Goal: Task Accomplishment & Management: Manage account settings

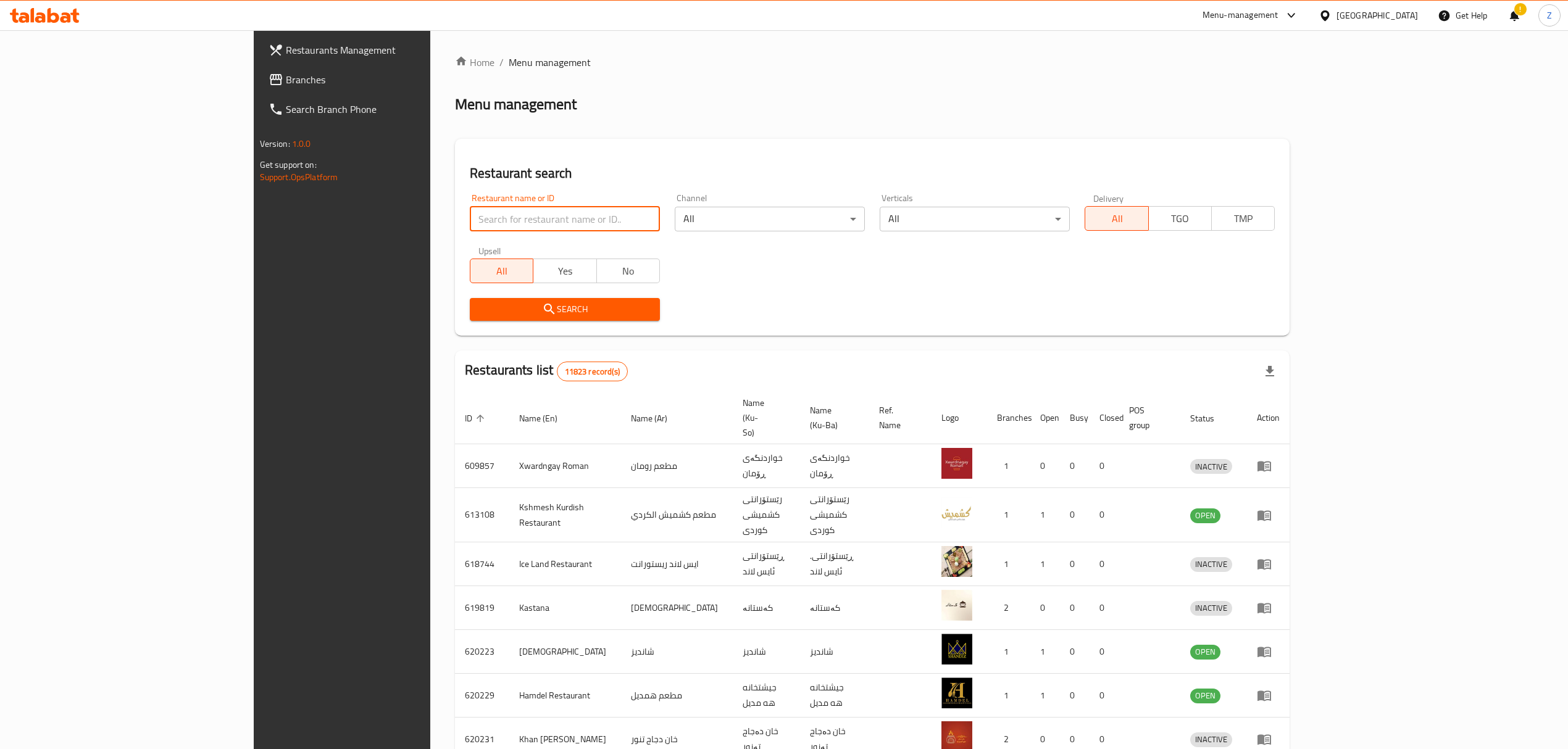
type input "ع"
type input "usta"
click at [1279, 10] on div "Menu-management" at bounding box center [1241, 15] width 76 height 15
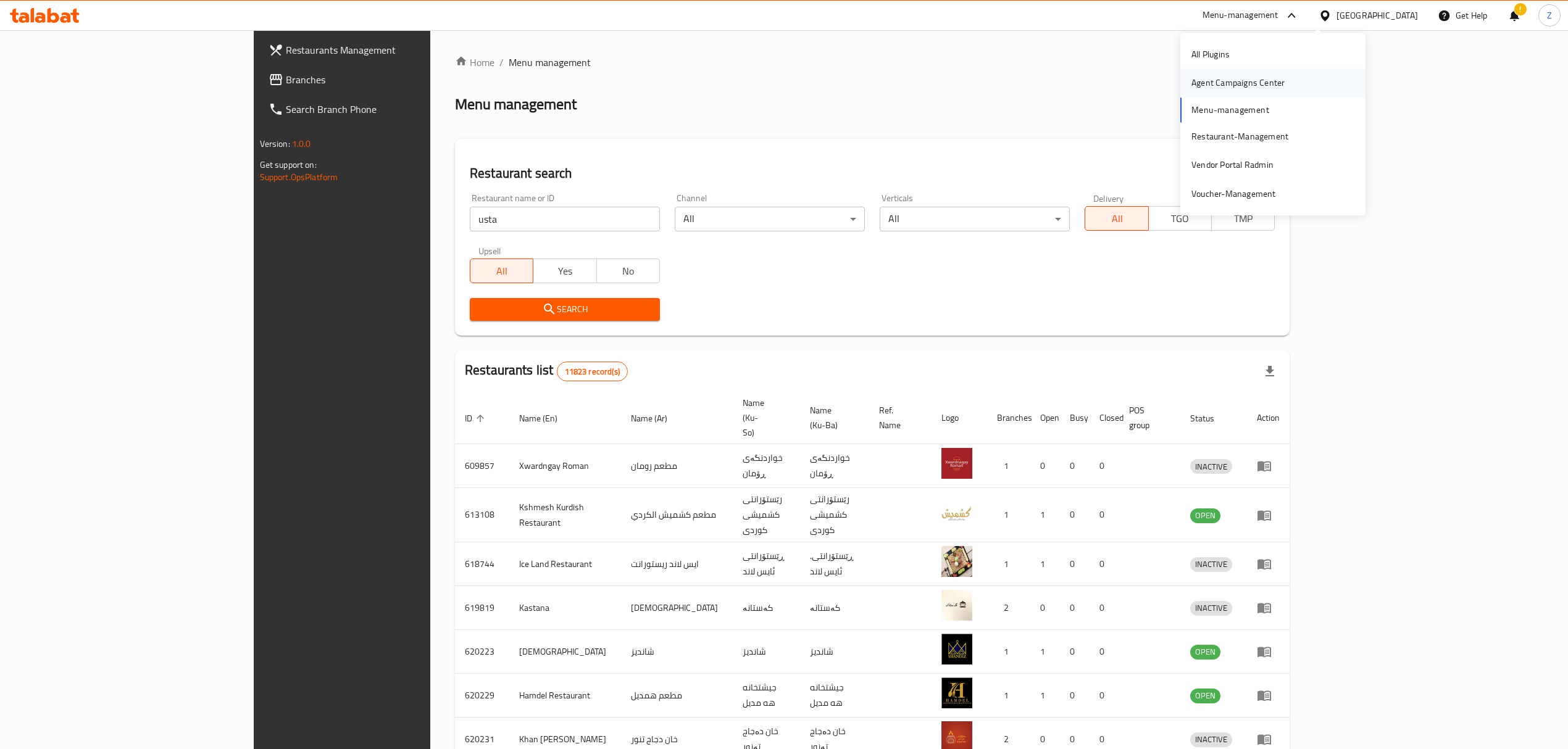
click at [1250, 84] on div "Agent Campaigns Center" at bounding box center [1237, 83] width 93 height 14
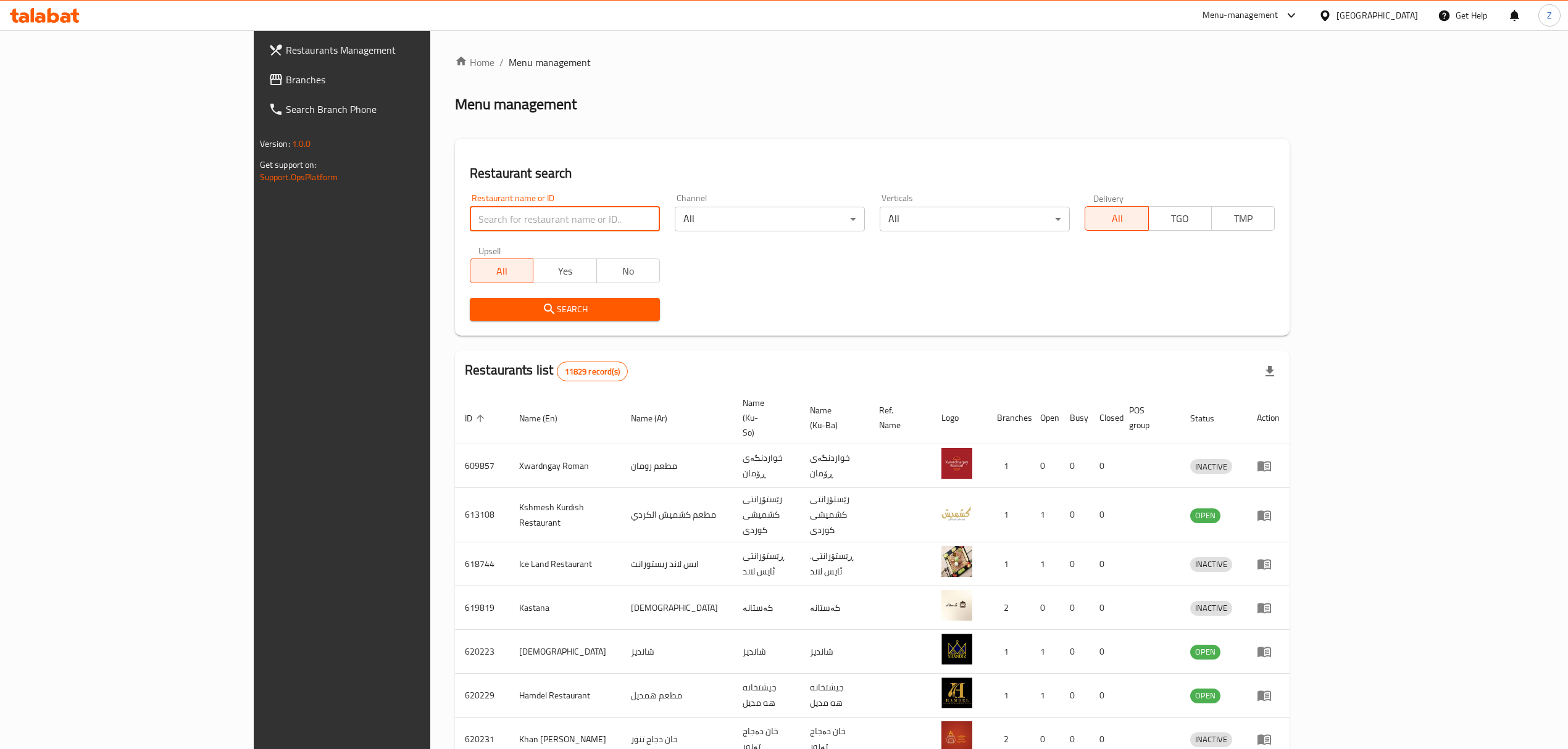
click at [469, 215] on input "search" at bounding box center [565, 219] width 190 height 24
type input "س"
type input "و"
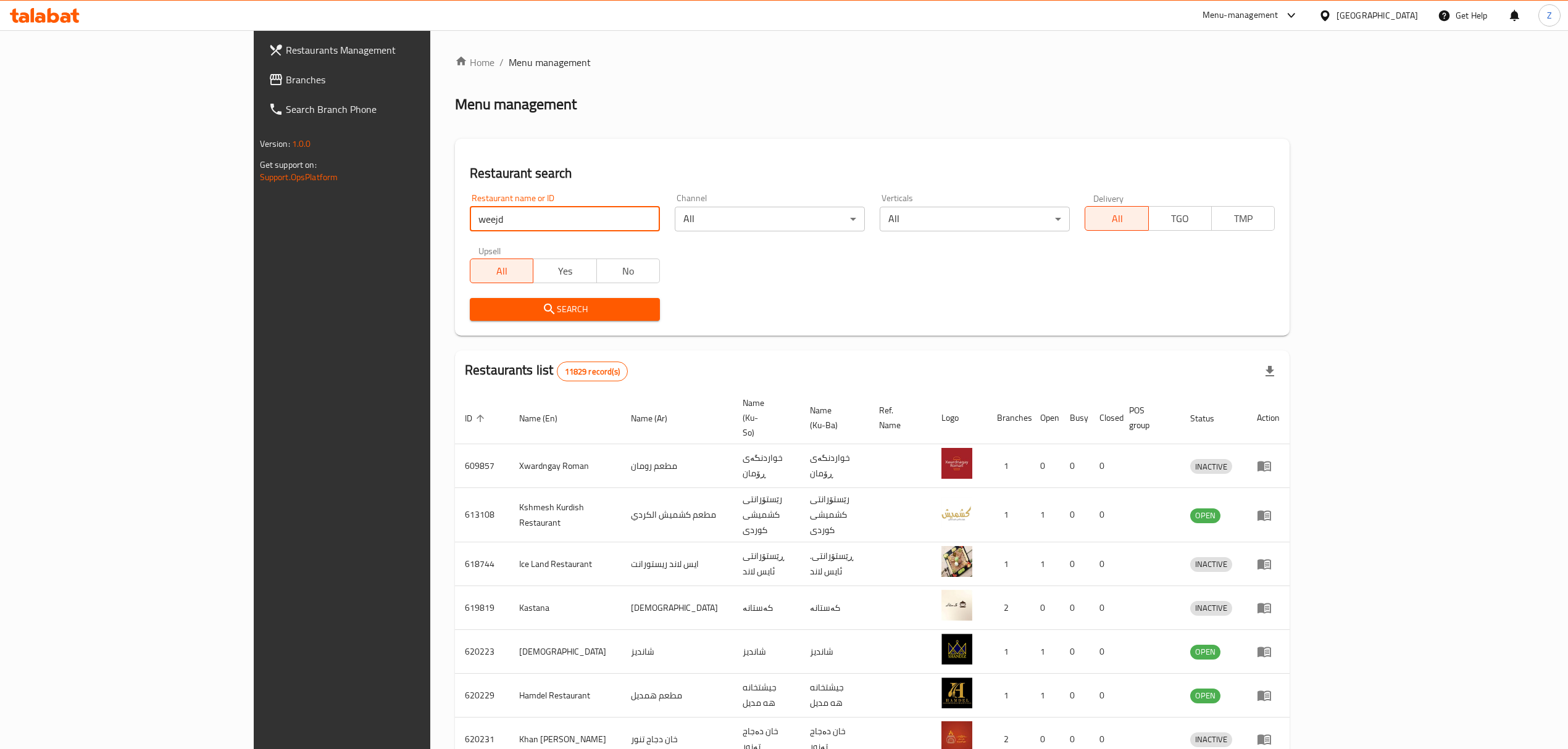
type input "weejd"
click button "Search" at bounding box center [565, 310] width 190 height 23
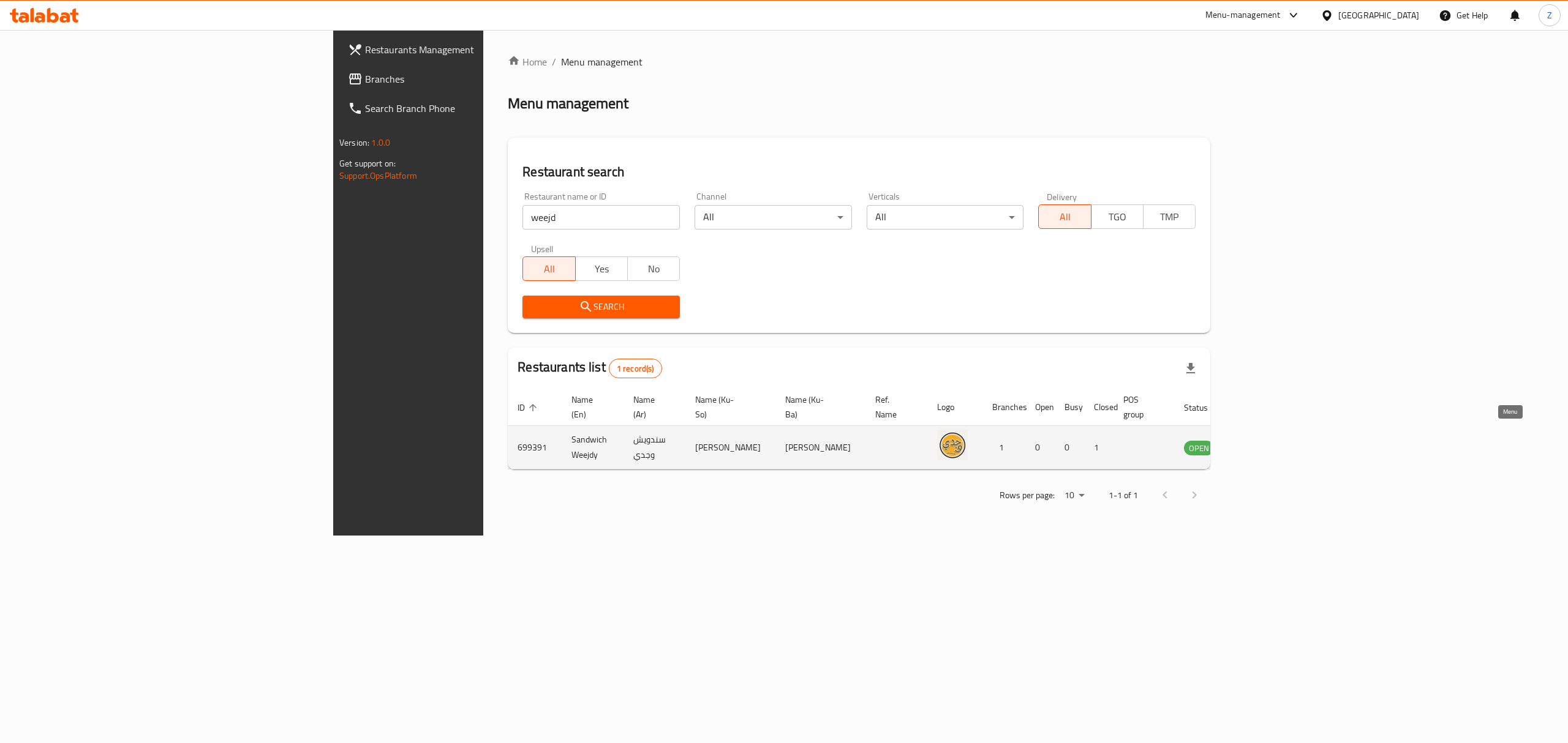
click at [1263, 440] on icon "enhanced table" at bounding box center [1255, 447] width 15 height 15
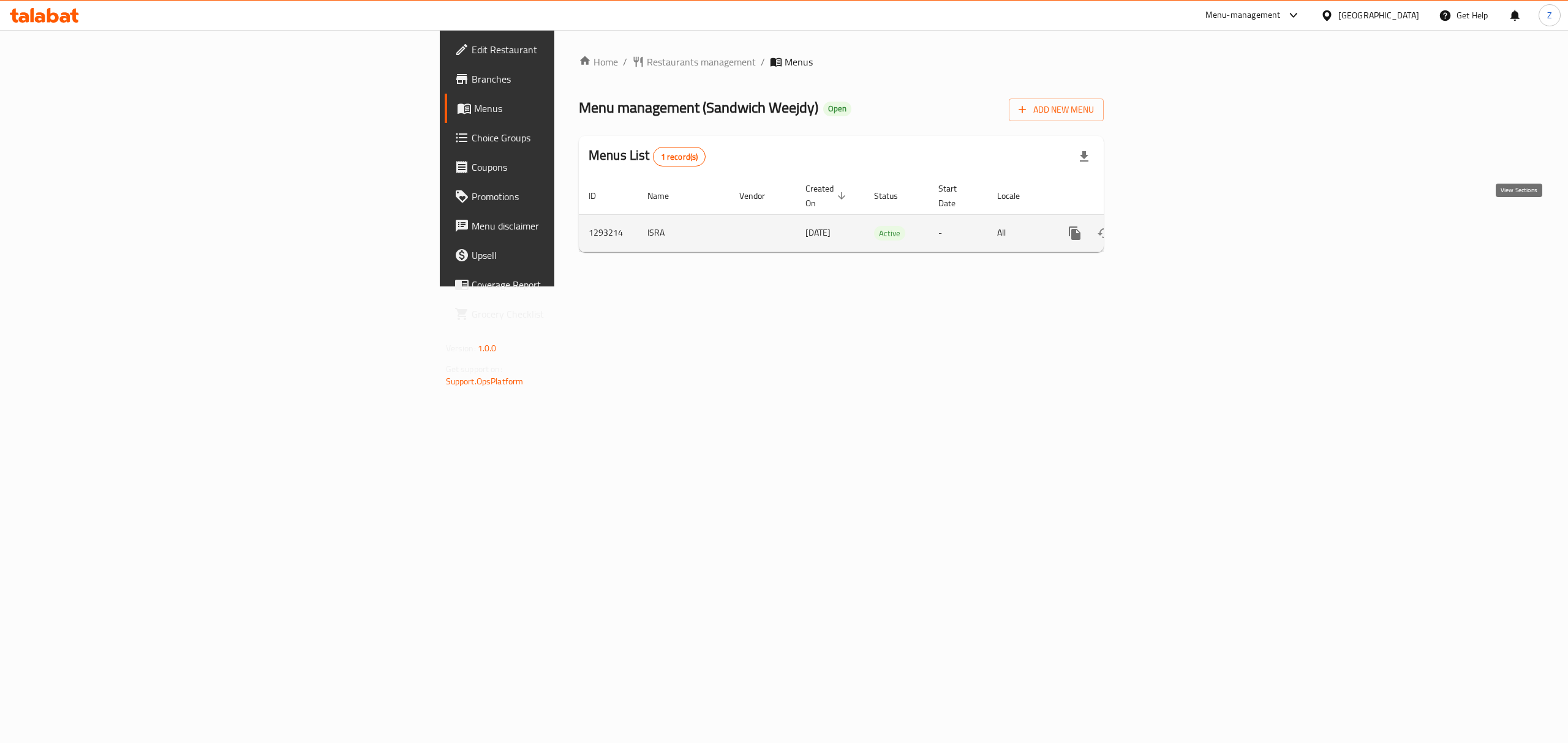
click at [1178, 219] on link "enhanced table" at bounding box center [1163, 233] width 29 height 29
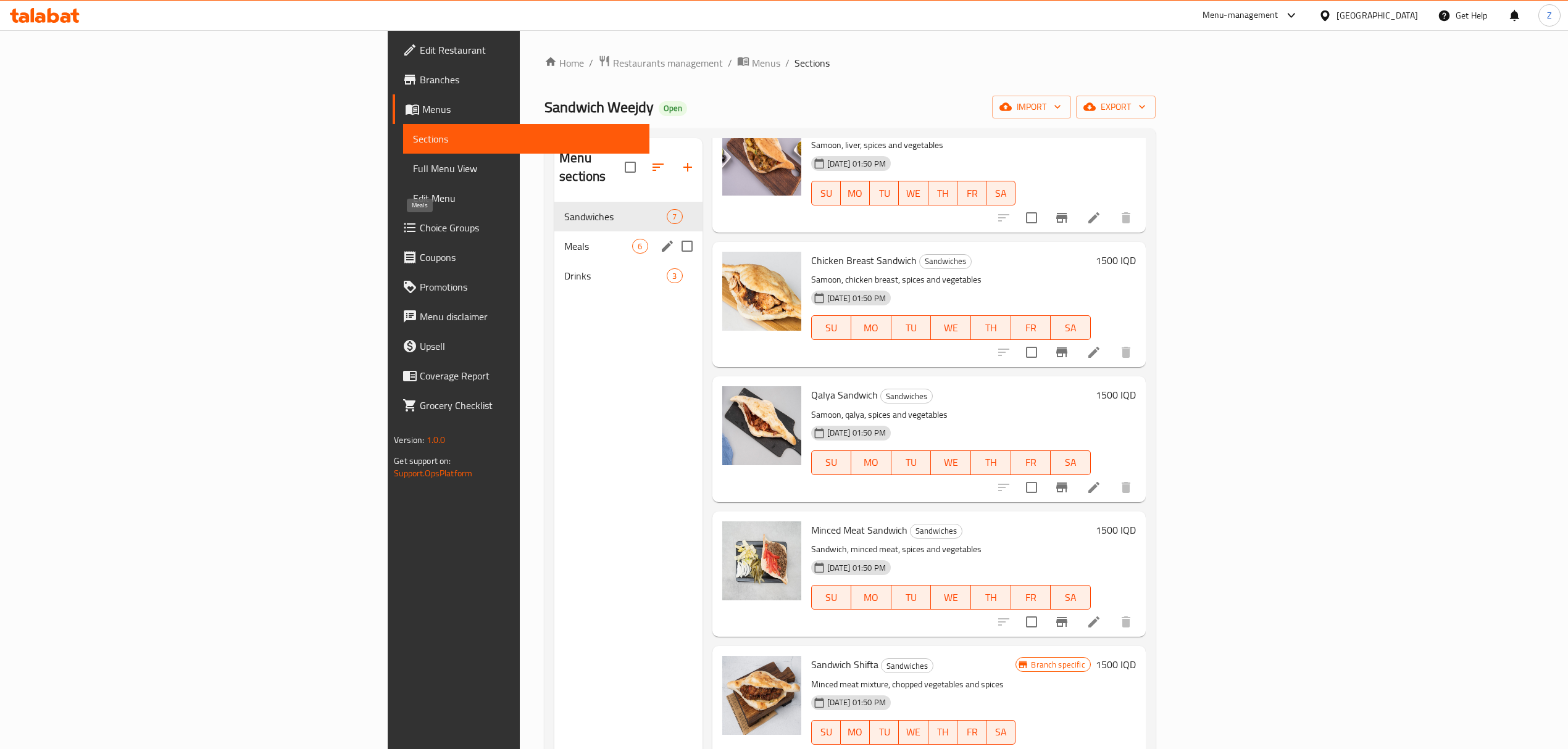
click at [564, 239] on span "Meals" at bounding box center [598, 246] width 68 height 15
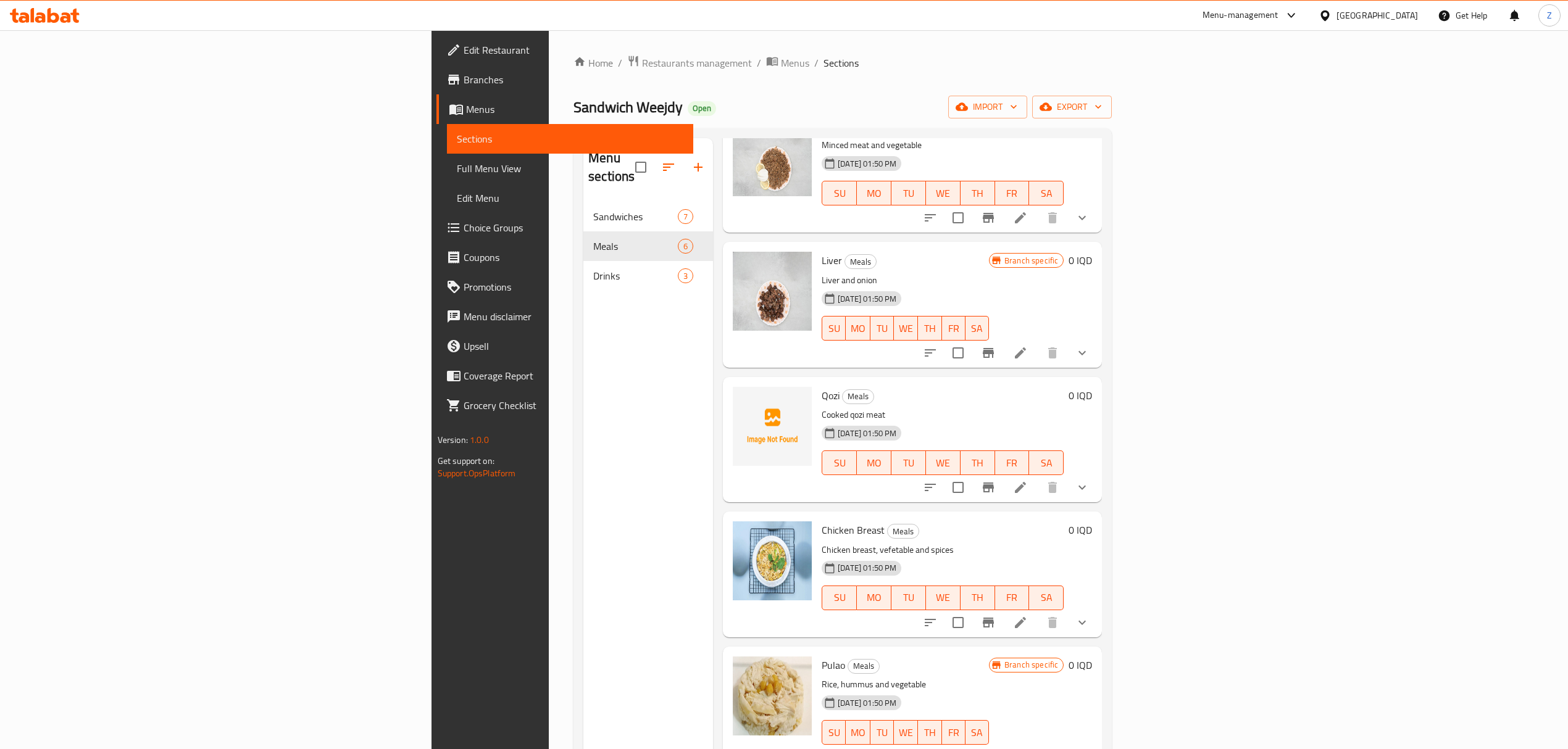
scroll to position [174, 0]
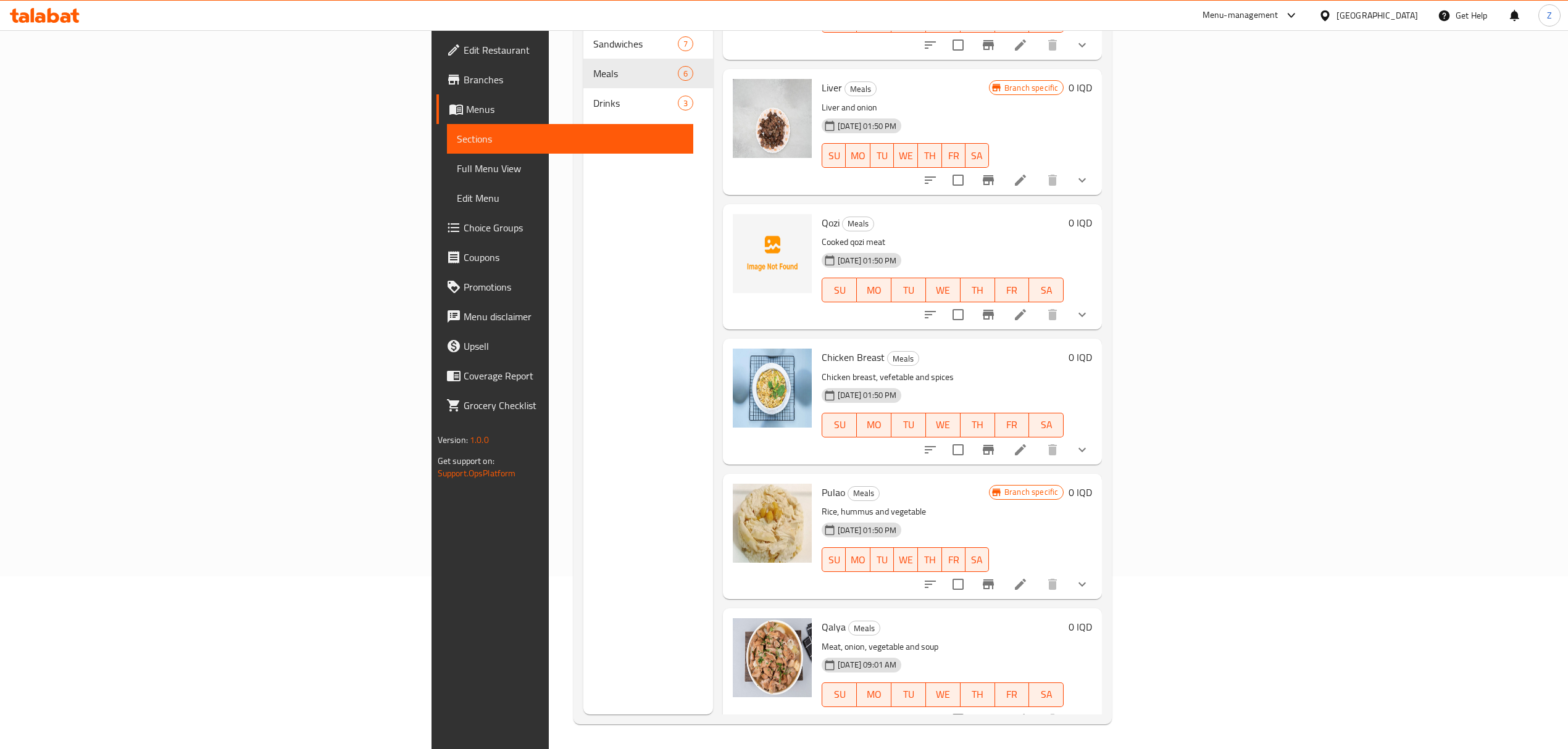
click at [1037, 573] on li at bounding box center [1021, 584] width 35 height 23
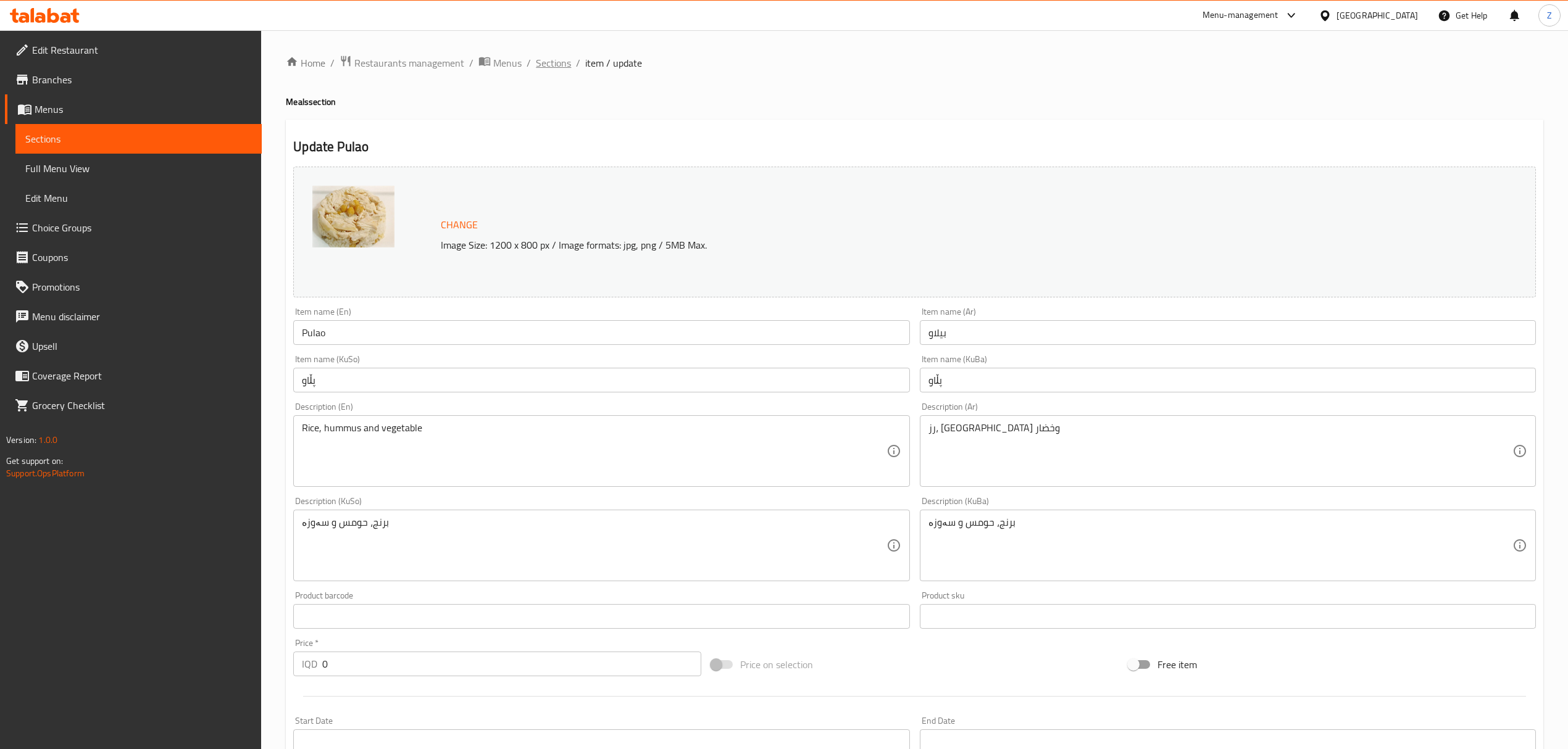
click at [559, 62] on span "Sections" at bounding box center [553, 62] width 35 height 15
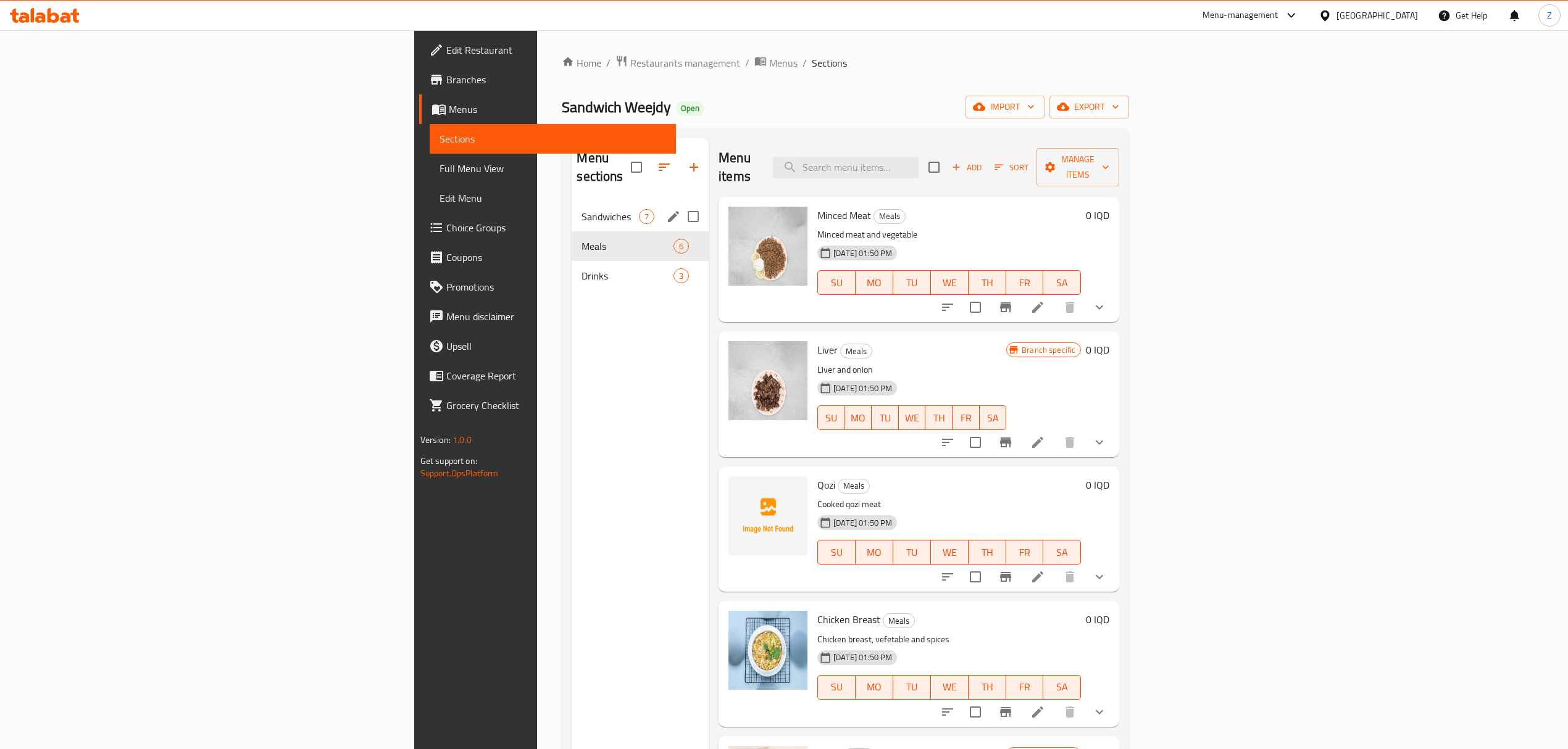
click at [572, 202] on div "Sandwiches 7" at bounding box center [640, 217] width 137 height 30
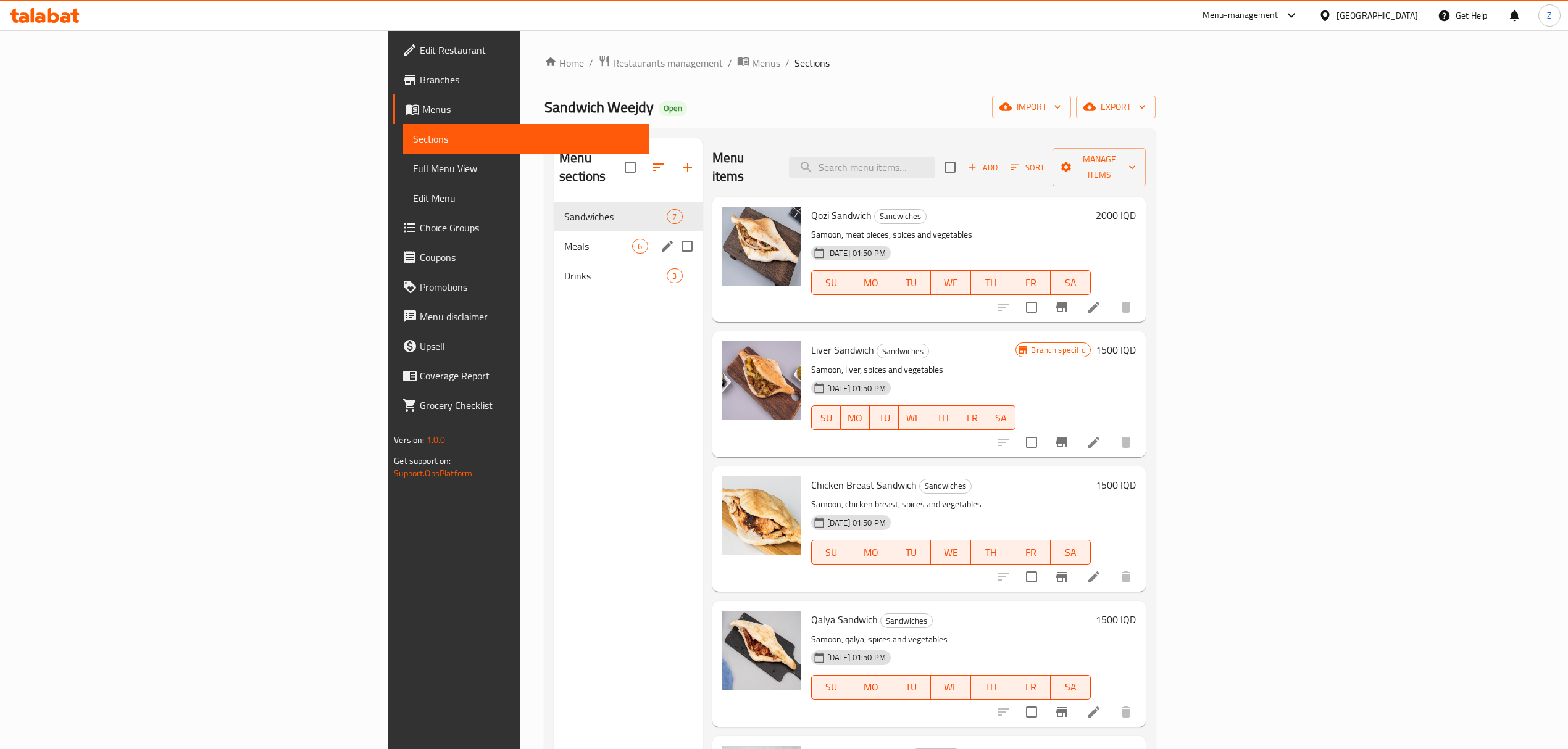
click at [554, 231] on div "Meals 6" at bounding box center [628, 246] width 147 height 30
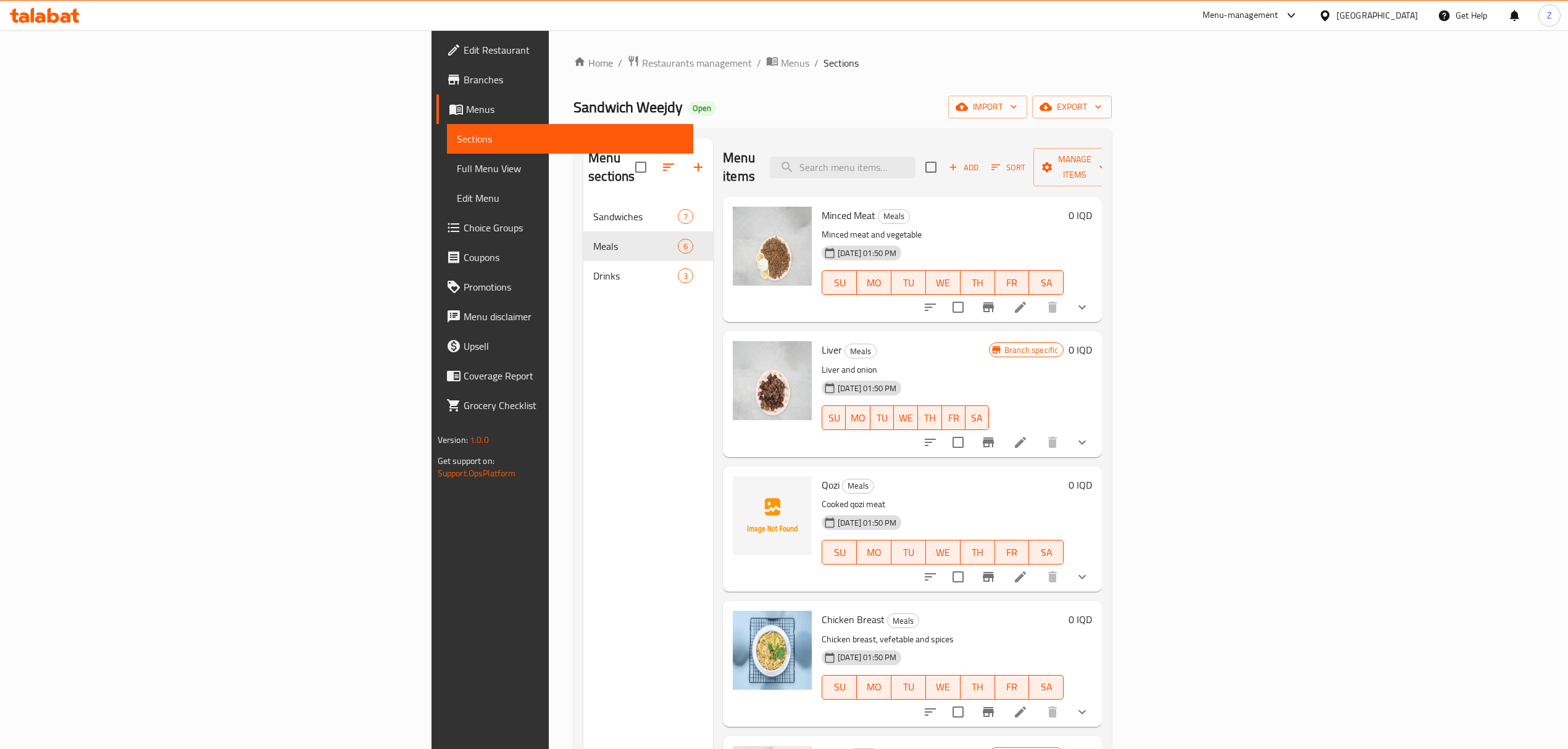
scroll to position [89, 0]
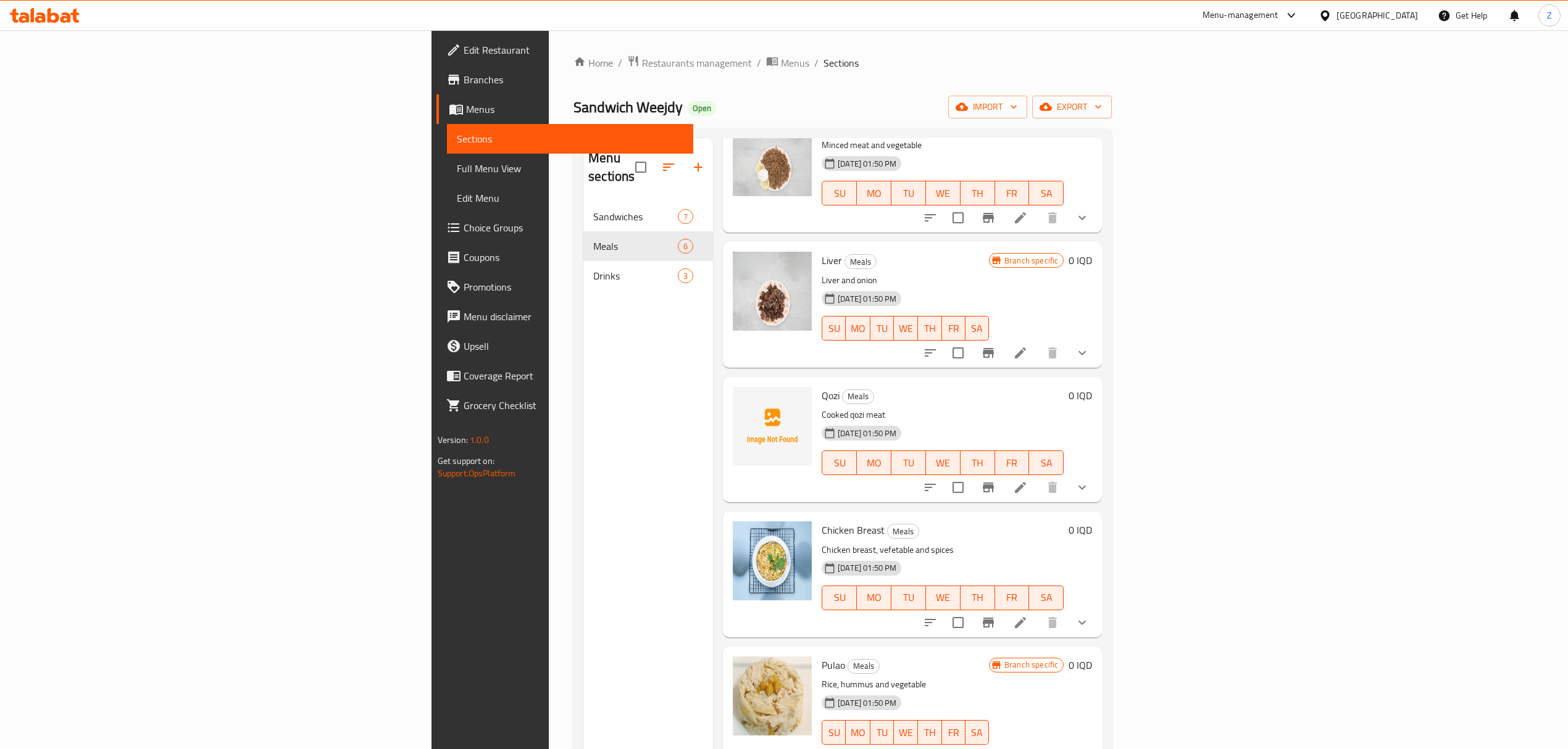
click at [1097, 743] on button "show more" at bounding box center [1082, 757] width 30 height 30
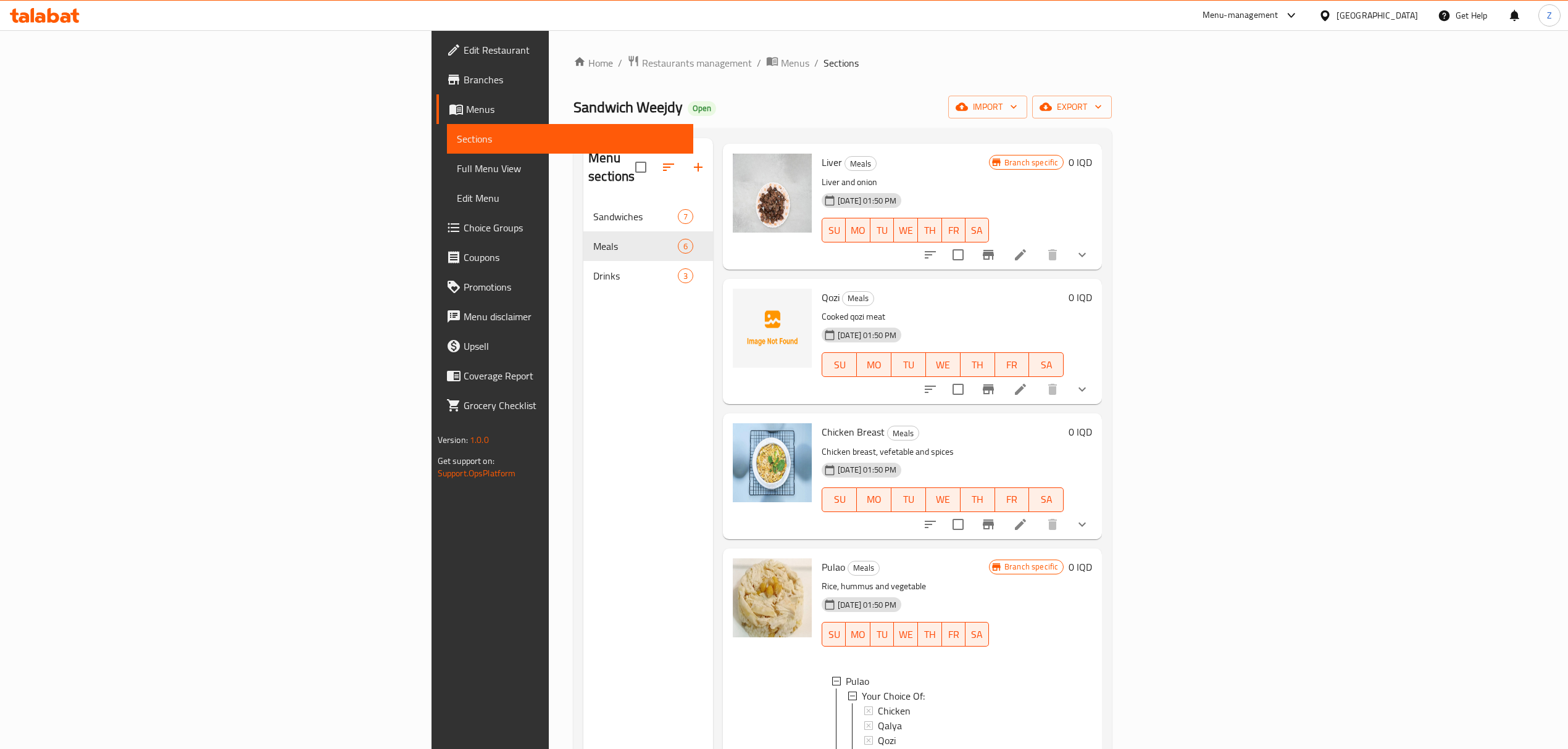
scroll to position [225, 0]
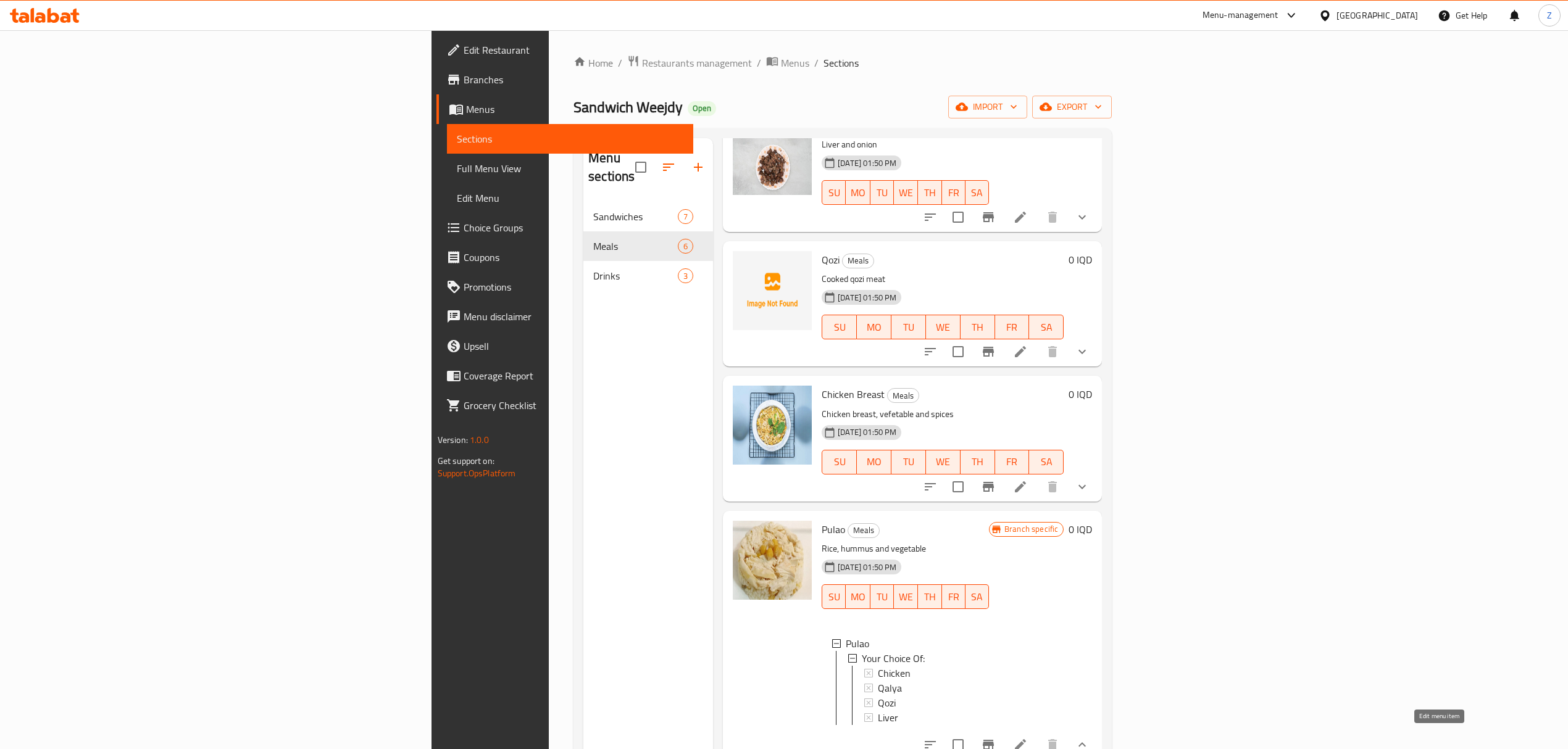
click at [1028, 741] on icon at bounding box center [1020, 744] width 15 height 15
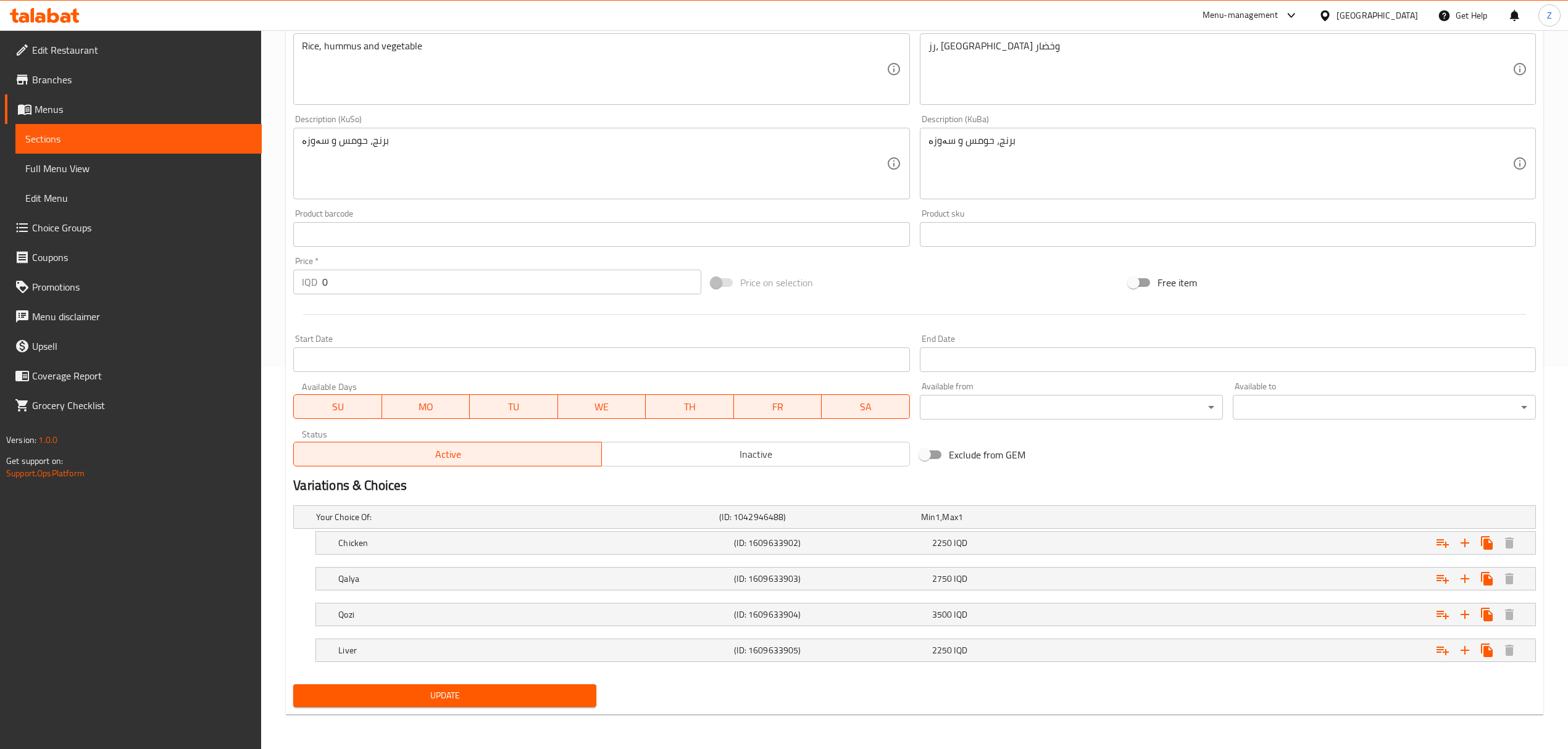
scroll to position [384, 0]
click at [566, 549] on div "Chicken" at bounding box center [533, 543] width 396 height 17
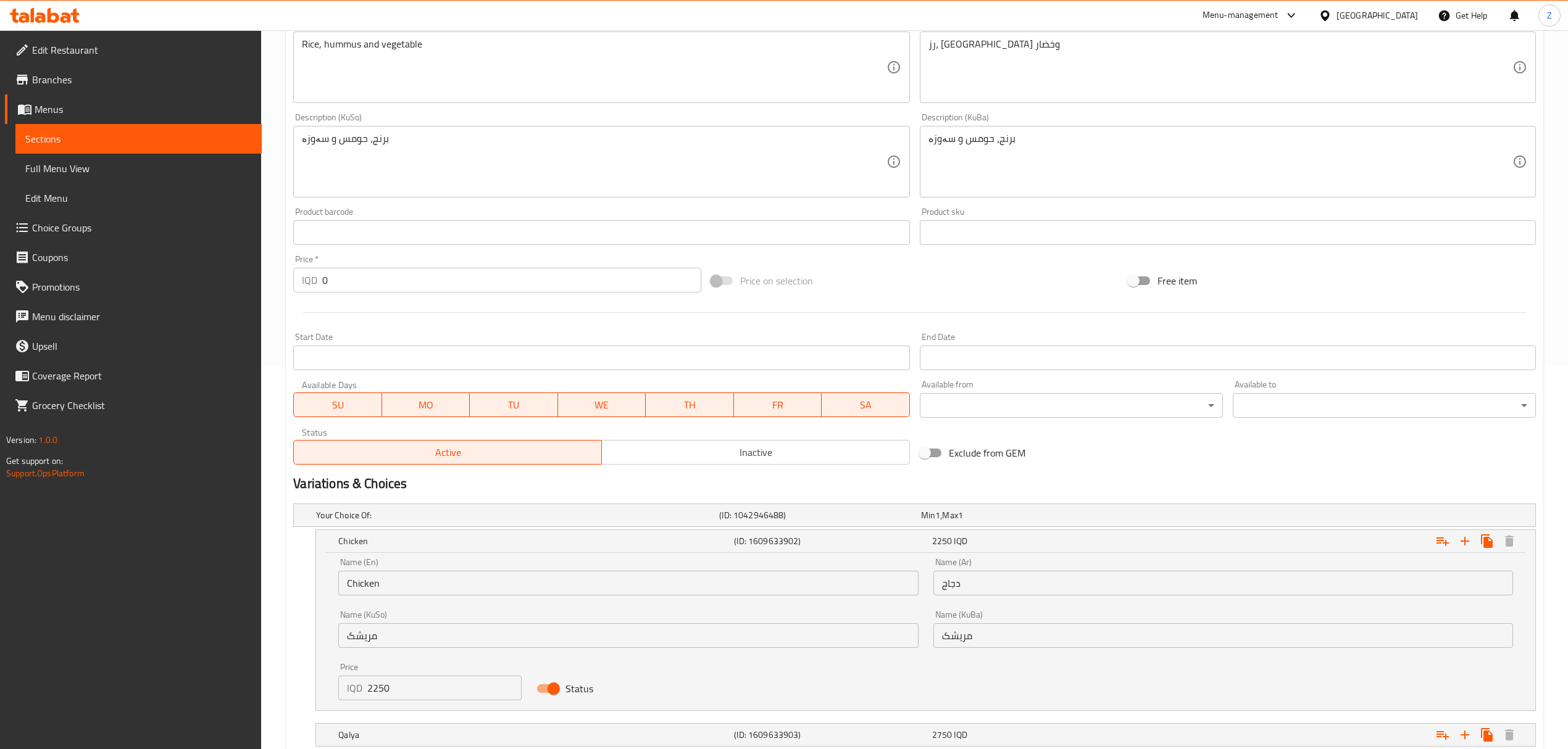
scroll to position [0, 0]
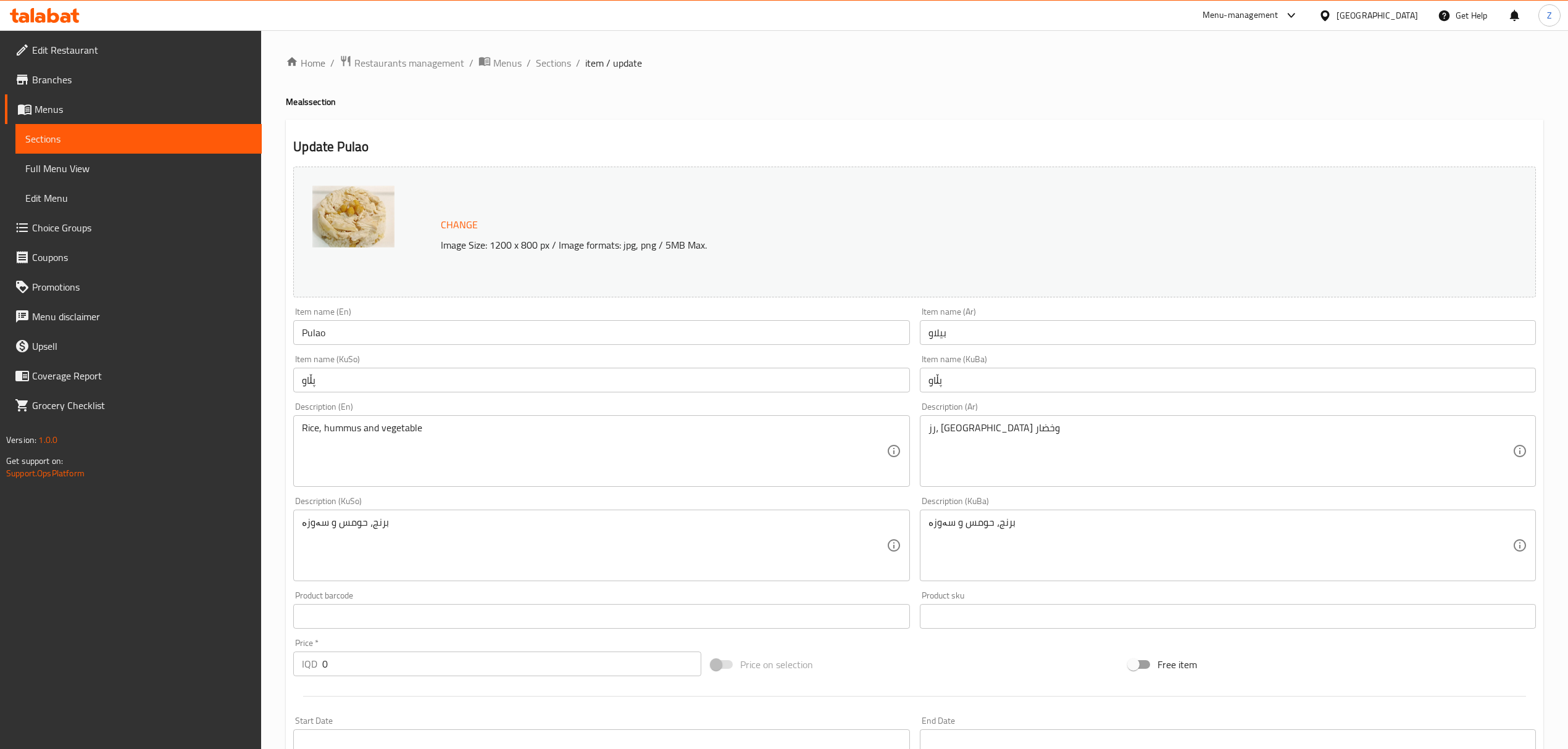
click at [58, 72] on span "Branches" at bounding box center [142, 79] width 220 height 15
